Goal: Task Accomplishment & Management: Use online tool/utility

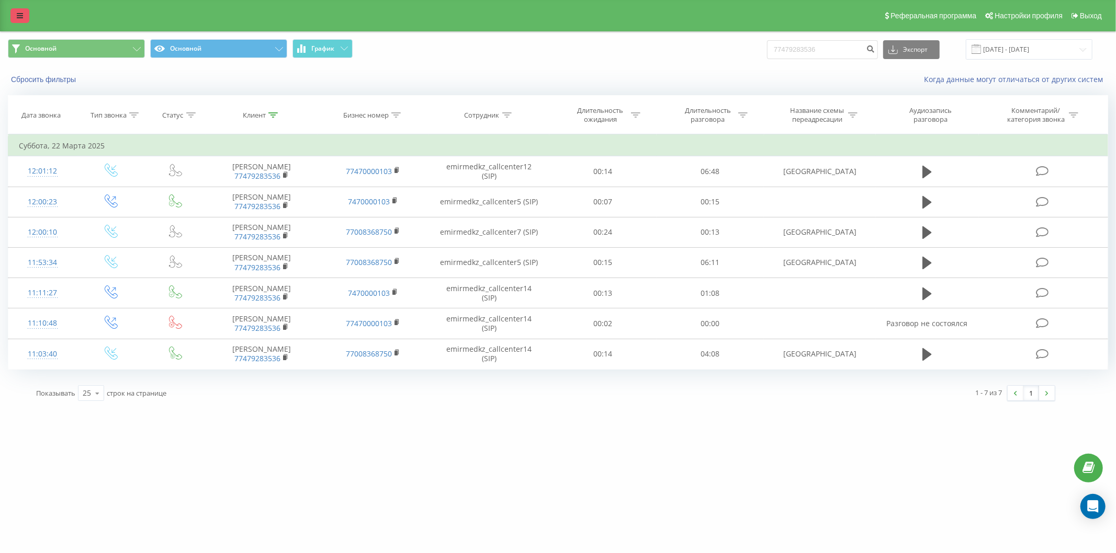
click at [19, 12] on icon at bounding box center [20, 15] width 6 height 7
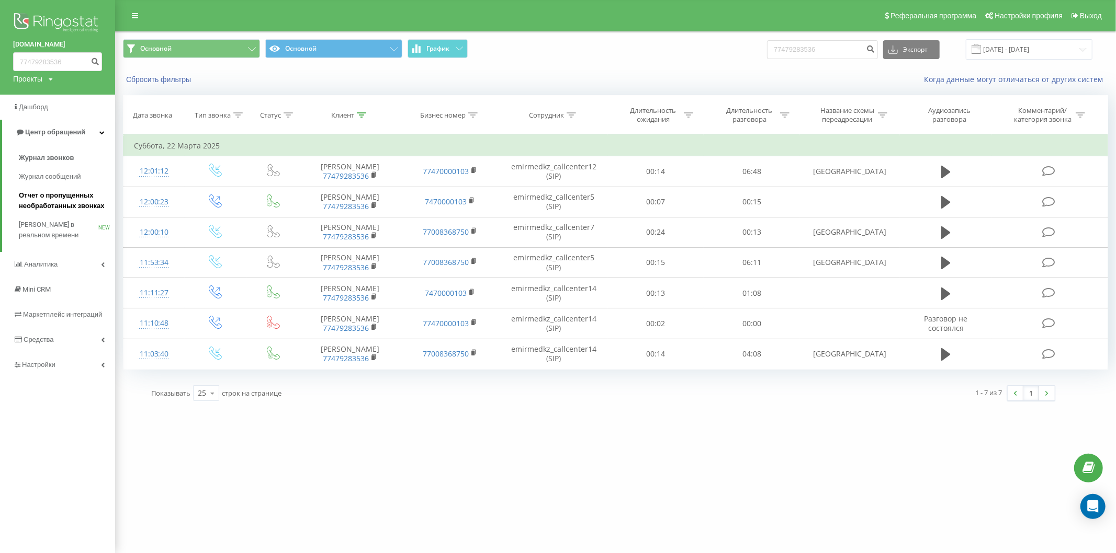
click at [67, 201] on span "Отчет о пропущенных необработанных звонках" at bounding box center [64, 200] width 91 height 21
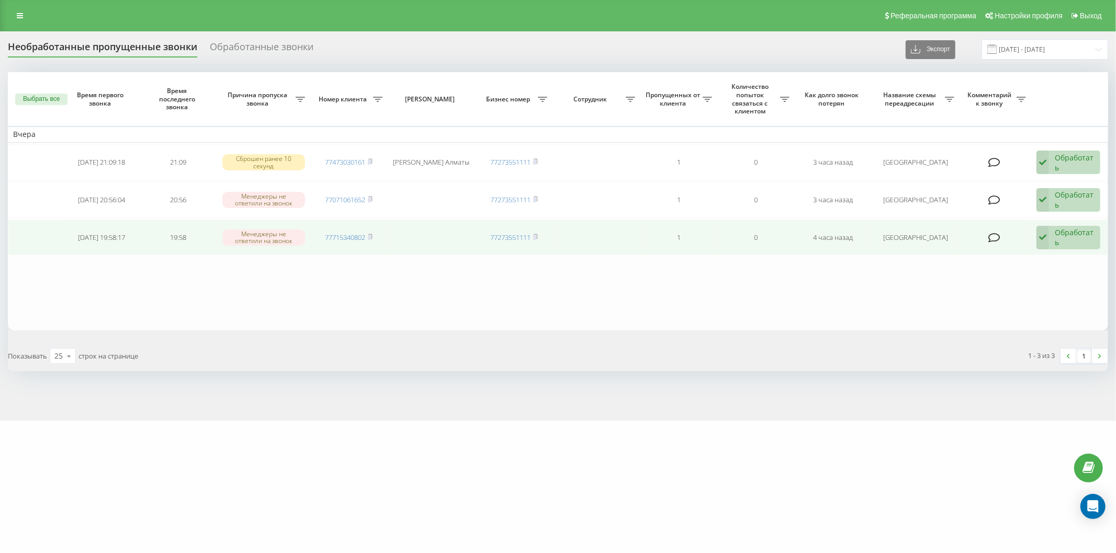
click at [1064, 236] on div "Обработать" at bounding box center [1075, 238] width 40 height 20
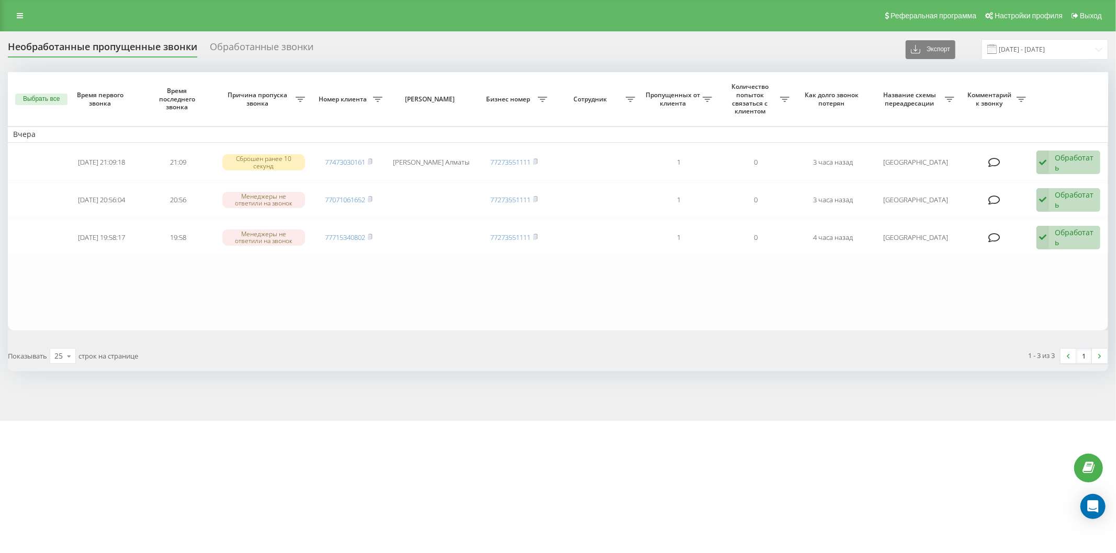
click at [668, 354] on div "1 - 3 из 3 1" at bounding box center [837, 356] width 558 height 30
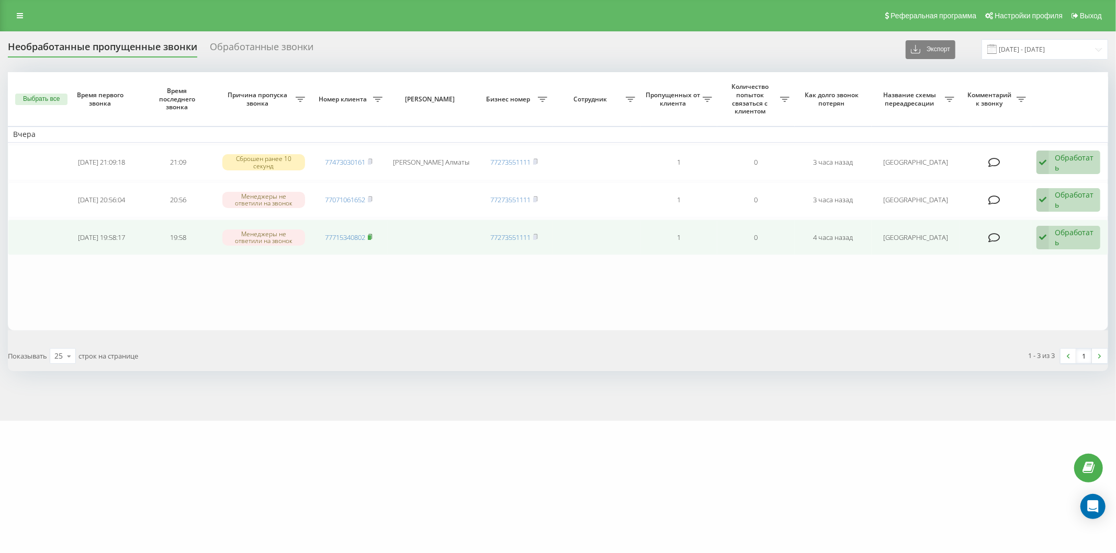
click at [370, 237] on rect at bounding box center [369, 237] width 3 height 5
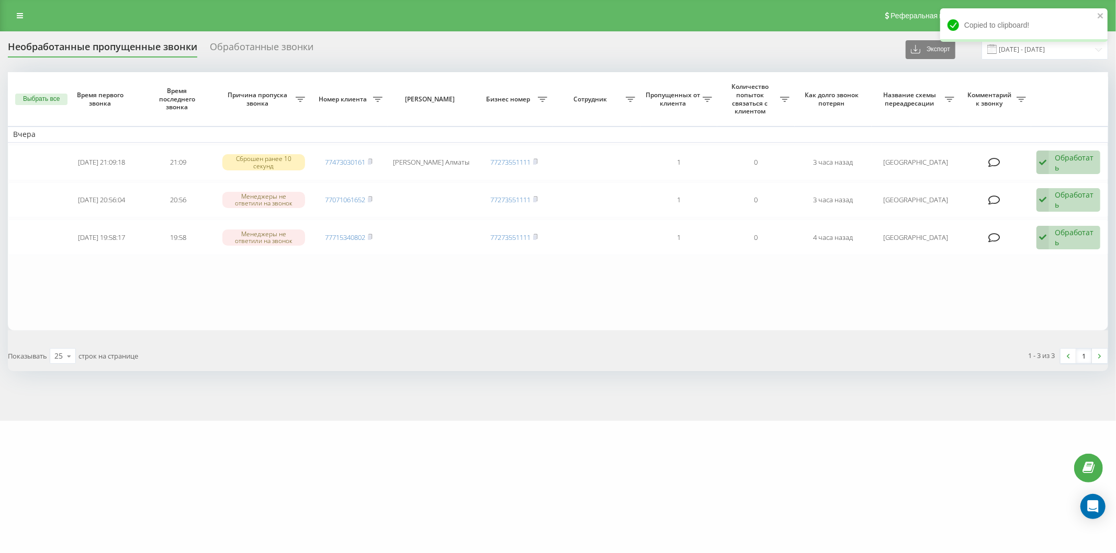
click at [692, 318] on table "Вчера 2025-08-20 21:09:18 21:09 Сброшен ранее 10 секунд 77473030161 Эльмира Алм…" at bounding box center [558, 201] width 1100 height 258
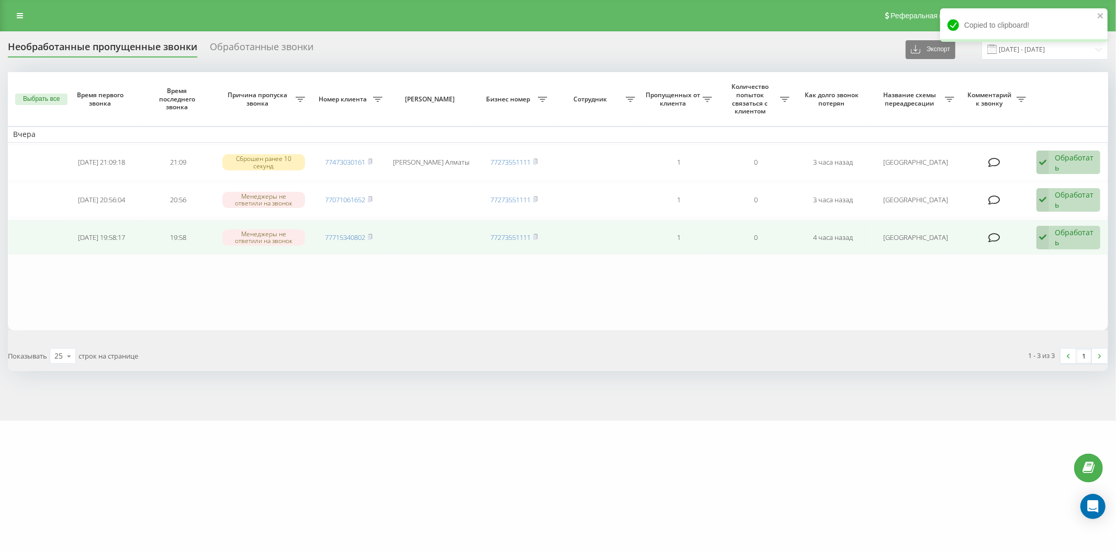
click at [1059, 241] on div "Обработать" at bounding box center [1075, 238] width 40 height 20
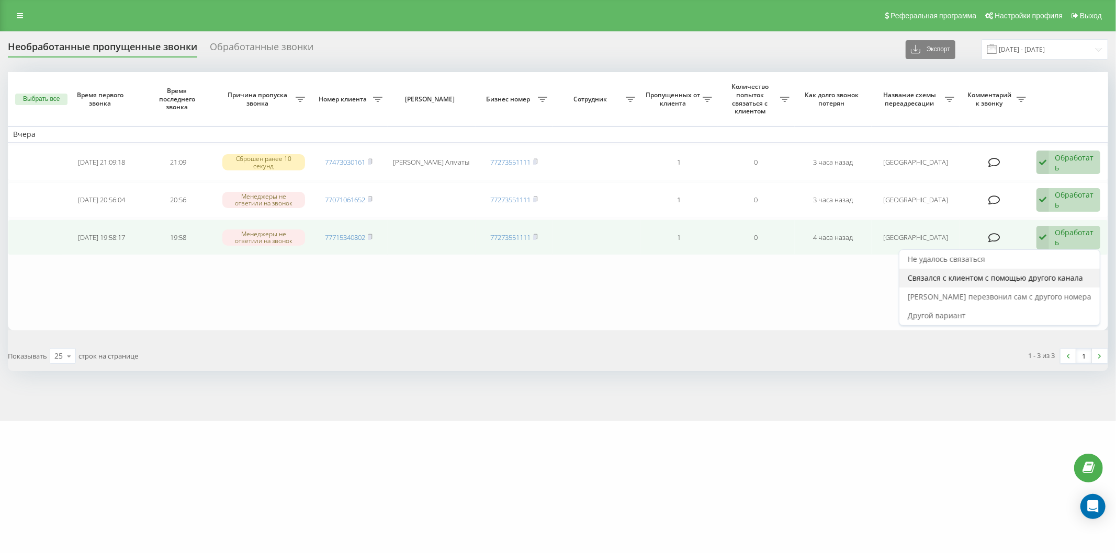
click at [1003, 277] on span "Связался с клиентом с помощью другого канала" at bounding box center [995, 278] width 175 height 10
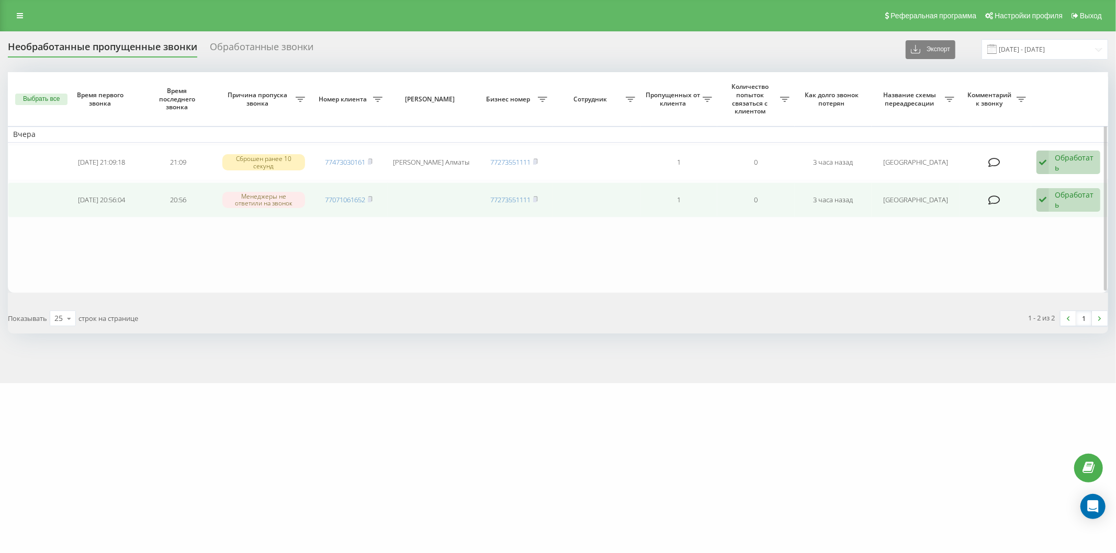
click at [1064, 193] on div "Обработать" at bounding box center [1075, 200] width 40 height 20
click at [1013, 233] on div "Связался с клиентом с помощью другого канала" at bounding box center [999, 240] width 200 height 19
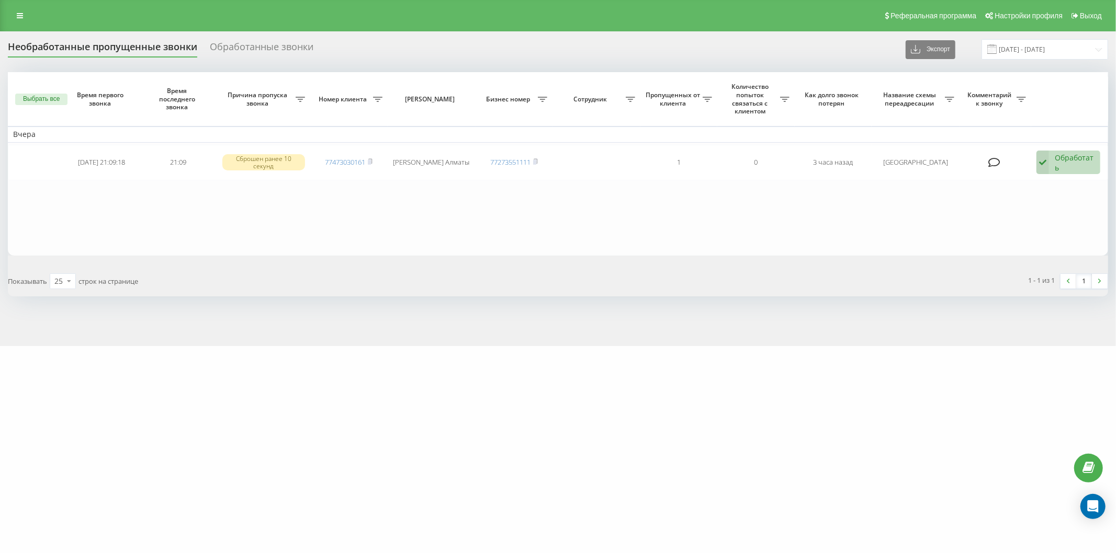
click at [1066, 155] on div "Обработать" at bounding box center [1075, 163] width 40 height 20
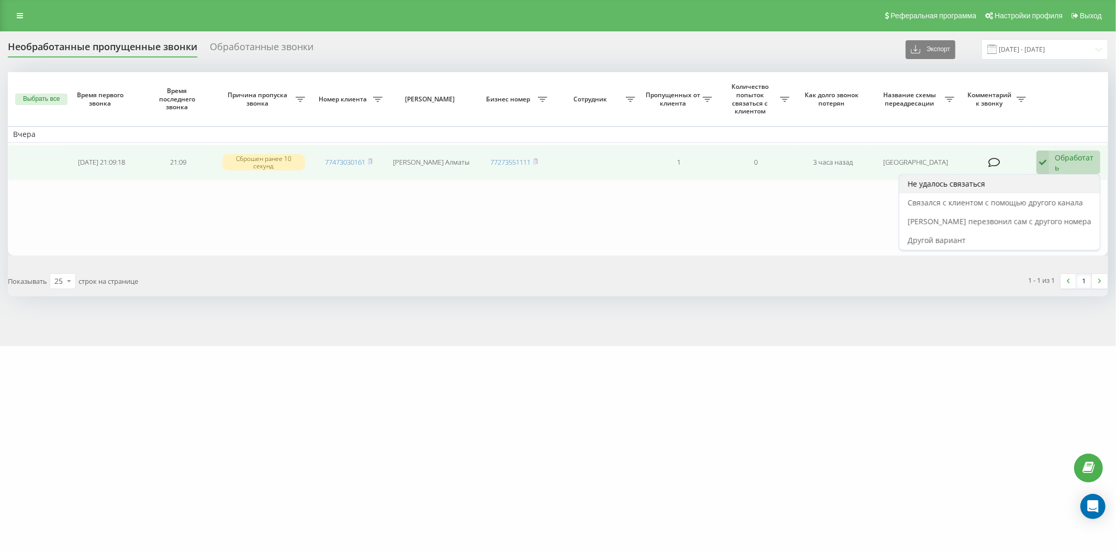
click at [1031, 189] on div "Не удалось связаться" at bounding box center [999, 184] width 200 height 19
